Goal: Task Accomplishment & Management: Use online tool/utility

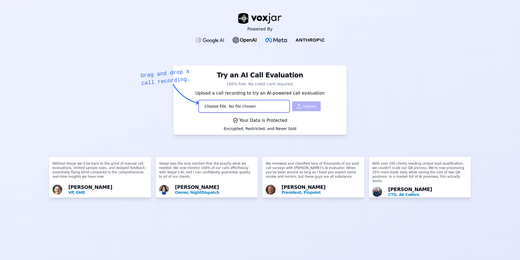
click at [258, 110] on input "file" at bounding box center [245, 106] width 90 height 11
type input "C:\fakepath\Record (online-voice-recorder.com) (1).mp3"
click at [298, 109] on button "Upload" at bounding box center [306, 106] width 29 height 10
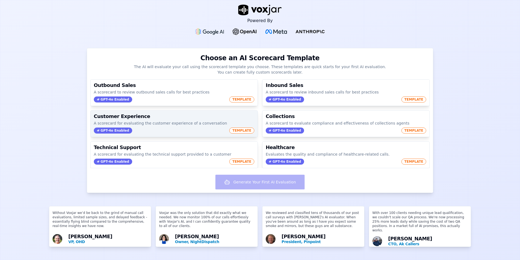
scroll to position [19, 0]
click at [146, 127] on div "GPT-4o Enabled TEMPLATE" at bounding box center [174, 130] width 161 height 6
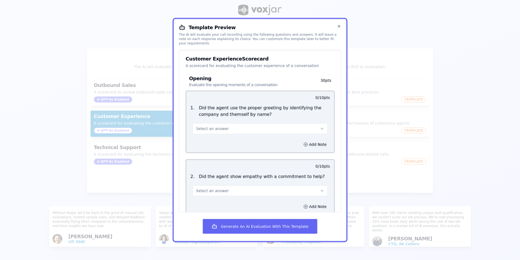
scroll to position [0, 0]
click at [339, 26] on icon "button" at bounding box center [339, 26] width 2 height 2
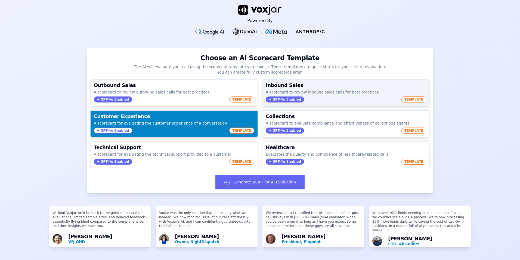
scroll to position [4, 0]
click at [334, 79] on div "Inbound Sales A scorecard to review inbound sales calls for best practices GPT-…" at bounding box center [346, 92] width 167 height 26
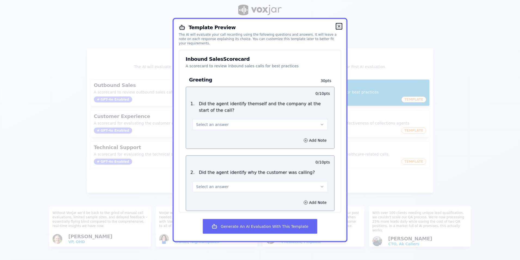
click at [337, 25] on icon "button" at bounding box center [339, 26] width 4 height 4
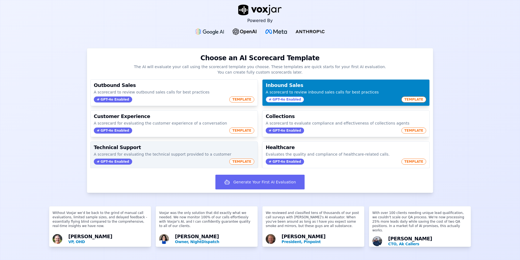
click at [166, 158] on div "GPT-4o Enabled TEMPLATE" at bounding box center [174, 161] width 161 height 6
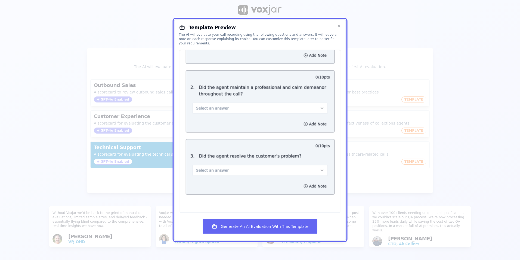
scroll to position [253, 0]
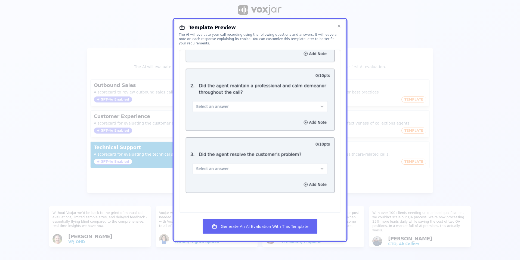
click at [139, 126] on div at bounding box center [260, 130] width 520 height 260
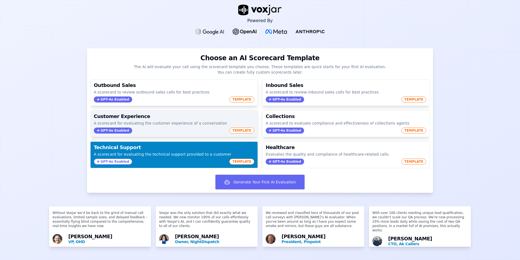
click at [163, 127] on div "GPT-4o Enabled TEMPLATE" at bounding box center [174, 130] width 161 height 6
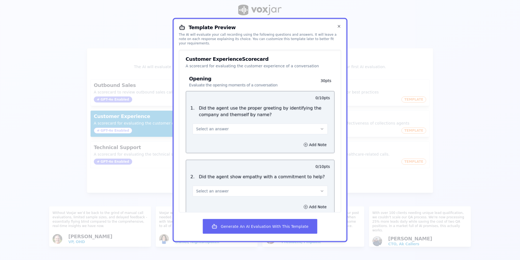
click at [154, 151] on div at bounding box center [260, 130] width 520 height 260
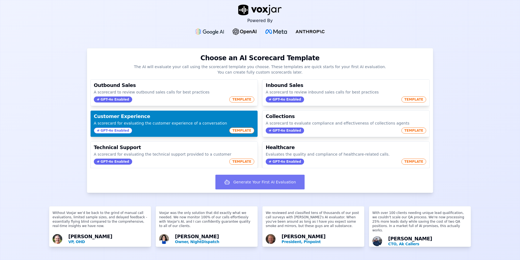
click at [230, 176] on button "Generate Your First AI Evaluation" at bounding box center [260, 181] width 89 height 15
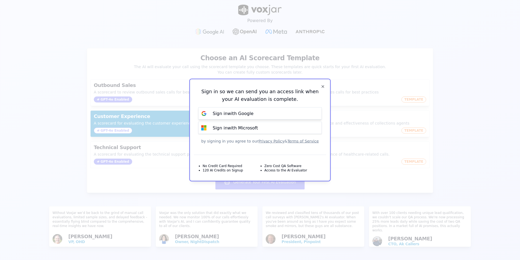
click at [267, 118] on button "Sign in with Google" at bounding box center [260, 113] width 124 height 12
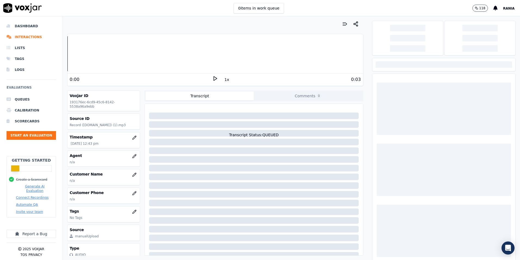
click at [213, 79] on icon at bounding box center [215, 78] width 5 height 5
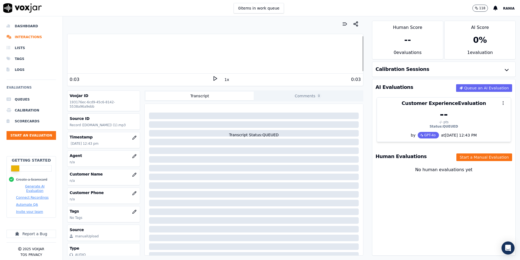
click at [213, 78] on icon at bounding box center [215, 78] width 5 height 5
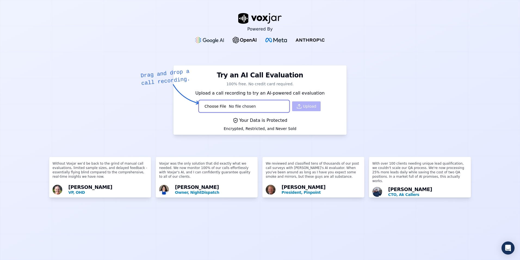
click at [239, 102] on input "file" at bounding box center [245, 106] width 90 height 11
type input "C:\fakepath\0196ab2c-7c13-4e28-b47a-77979f9a28fb.wav"
click at [297, 108] on icon "button" at bounding box center [299, 107] width 4 height 1
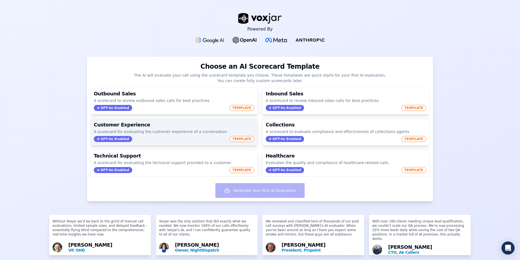
click at [215, 143] on div "Customer Experience A scorecard for evaluating the customer experience of a con…" at bounding box center [174, 132] width 167 height 26
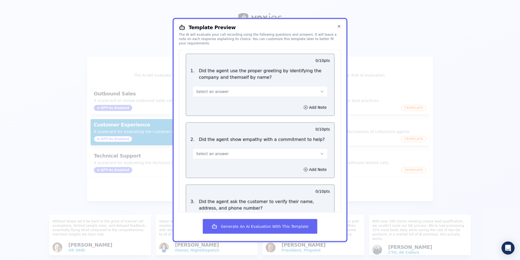
scroll to position [54, 0]
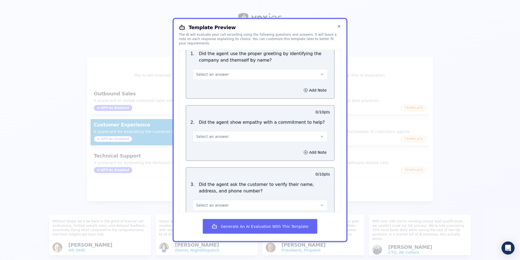
click at [306, 91] on div "Add Note" at bounding box center [260, 90] width 148 height 16
click at [308, 86] on button "Add Note" at bounding box center [316, 90] width 30 height 8
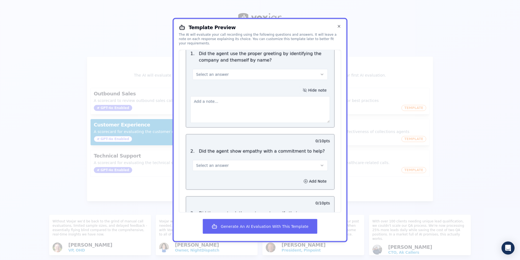
click at [308, 86] on button "Hide note" at bounding box center [315, 90] width 30 height 8
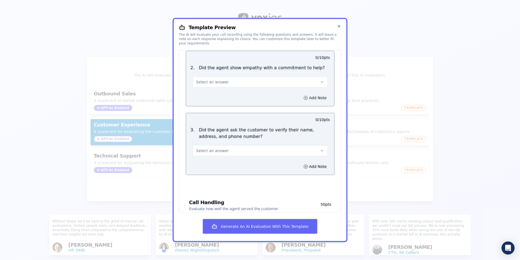
click at [312, 94] on button "Add Note" at bounding box center [316, 98] width 30 height 8
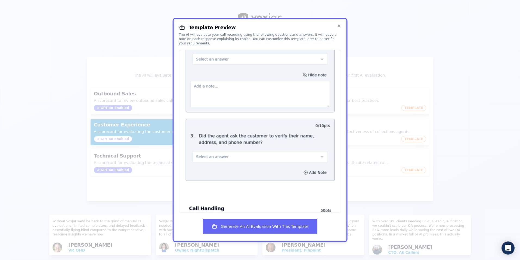
scroll to position [245, 0]
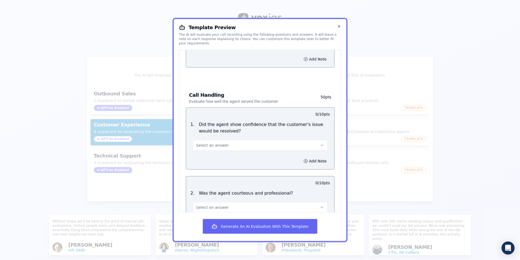
click at [313, 55] on button "Add Note" at bounding box center [316, 59] width 30 height 8
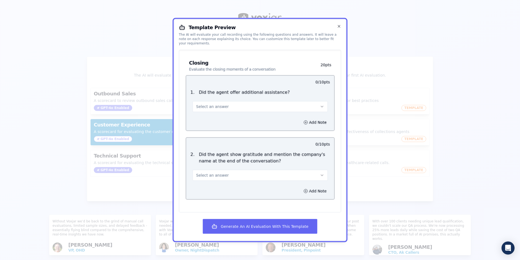
scroll to position [533, 0]
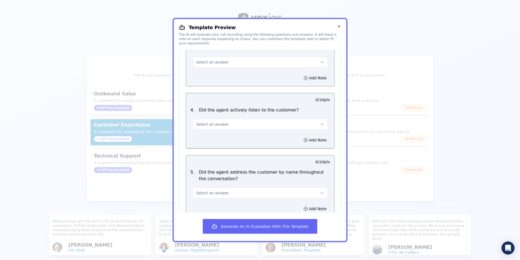
drag, startPoint x: 255, startPoint y: 170, endPoint x: 254, endPoint y: 156, distance: 13.6
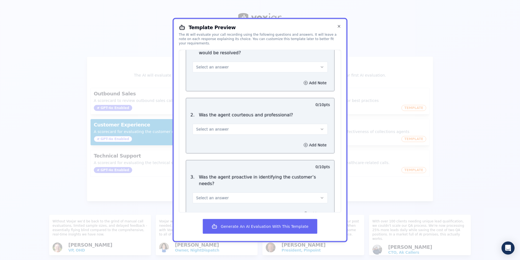
scroll to position [348, 0]
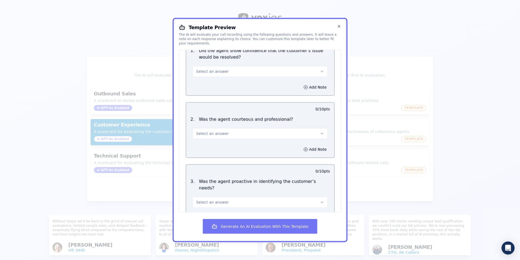
click at [267, 224] on button "Generate An AI Evaluation With This Template" at bounding box center [260, 226] width 114 height 15
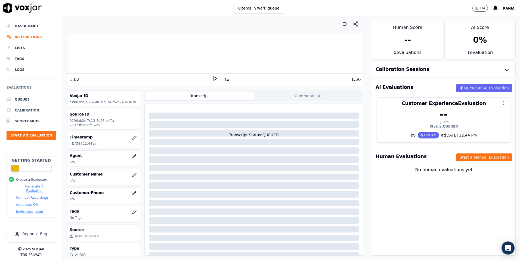
click at [213, 81] on icon at bounding box center [215, 78] width 5 height 5
click at [67, 62] on div "Your browser does not support the audio element. 0:00 1x 1:56" at bounding box center [215, 60] width 296 height 52
click at [213, 76] on icon at bounding box center [215, 78] width 5 height 5
click at [470, 90] on button "Queue an AI Evaluation" at bounding box center [485, 88] width 56 height 8
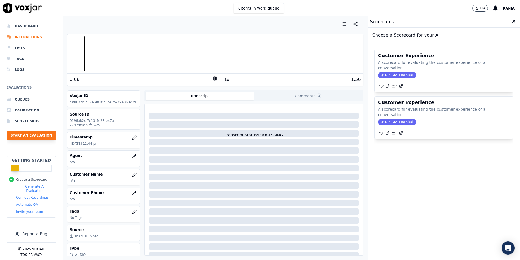
click at [50, 137] on button "Start an Evaluation" at bounding box center [32, 135] width 50 height 9
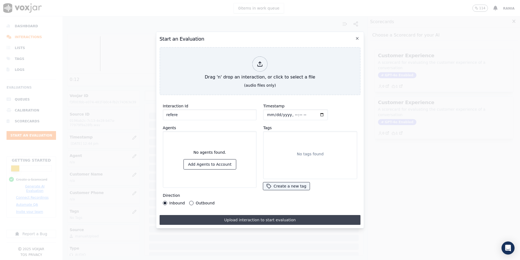
type input "refere"
click at [251, 215] on button "Upload interaction to start evaluation" at bounding box center [260, 220] width 201 height 10
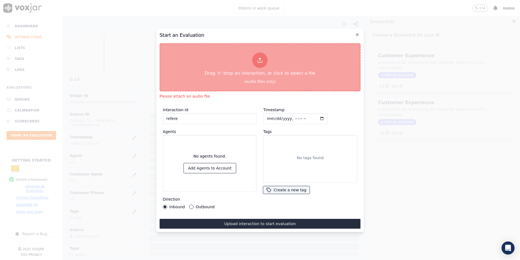
click at [251, 76] on div "Drag 'n' drop an interaction, or click to select a file" at bounding box center [260, 64] width 115 height 28
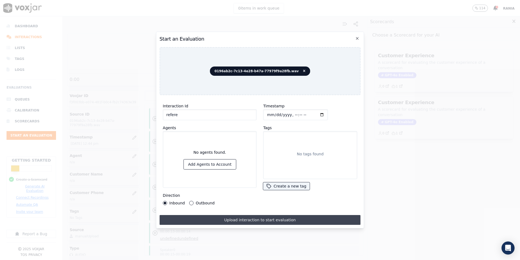
click at [263, 216] on button "Upload interaction to start evaluation" at bounding box center [260, 220] width 201 height 10
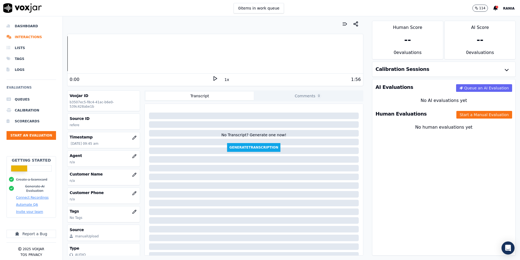
click at [213, 79] on icon at bounding box center [215, 78] width 5 height 5
click at [256, 149] on button "Generate Transcription" at bounding box center [253, 147] width 53 height 9
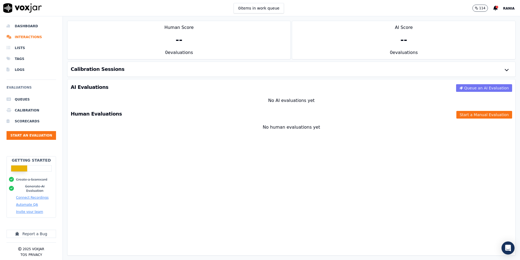
click at [466, 90] on button "Queue an AI Evaluation" at bounding box center [485, 88] width 56 height 8
